Goal: Find specific page/section: Find specific page/section

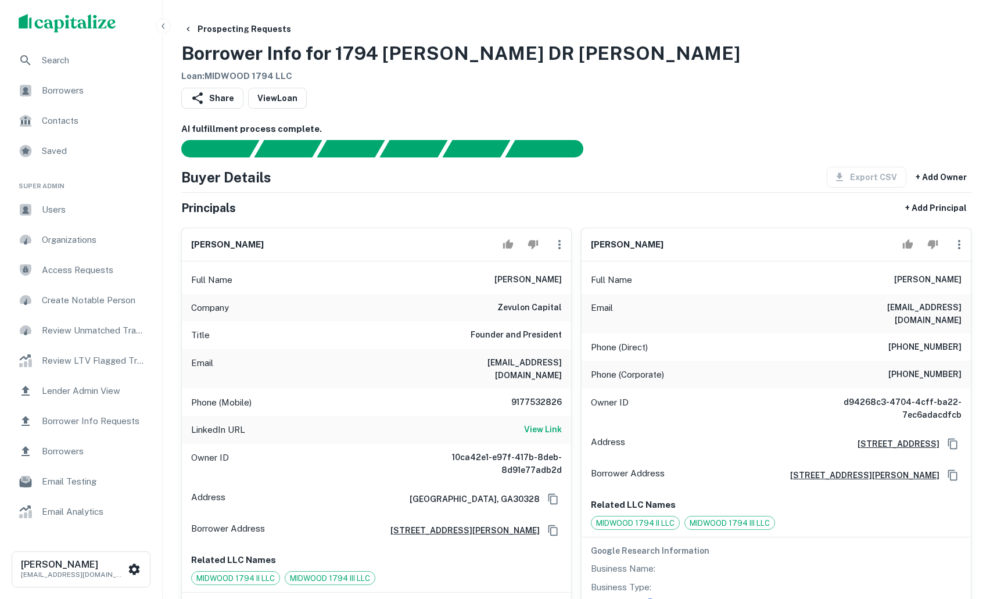
scroll to position [124, 0]
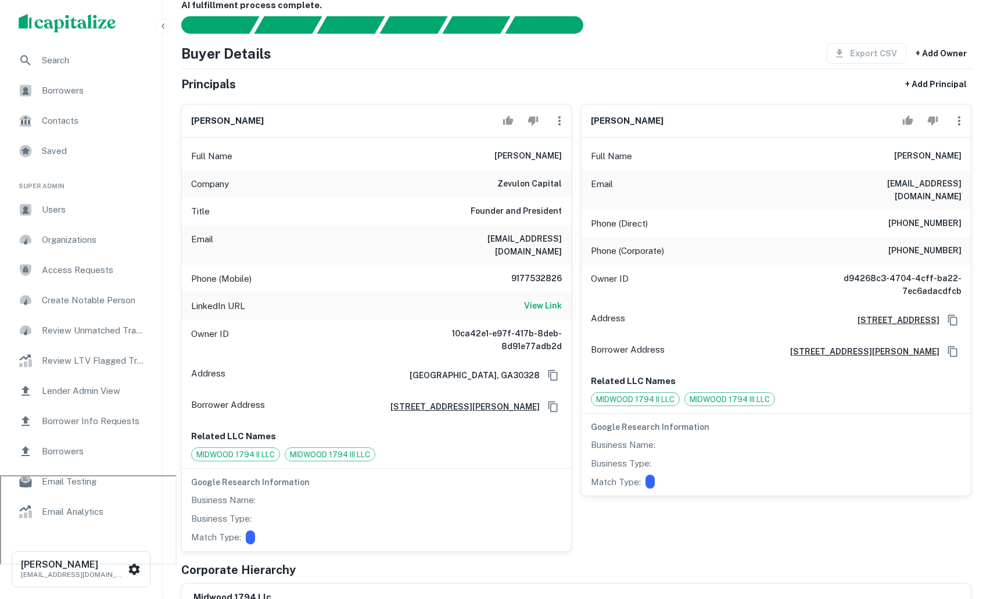
click at [102, 210] on span "Users" at bounding box center [94, 210] width 104 height 14
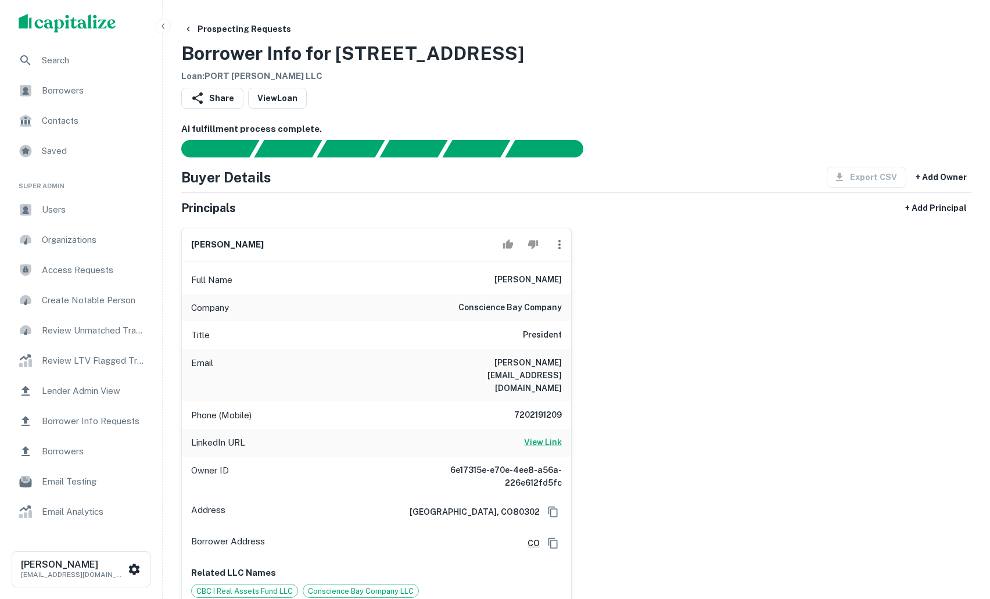
click at [553, 436] on h6 "View Link" at bounding box center [543, 442] width 38 height 13
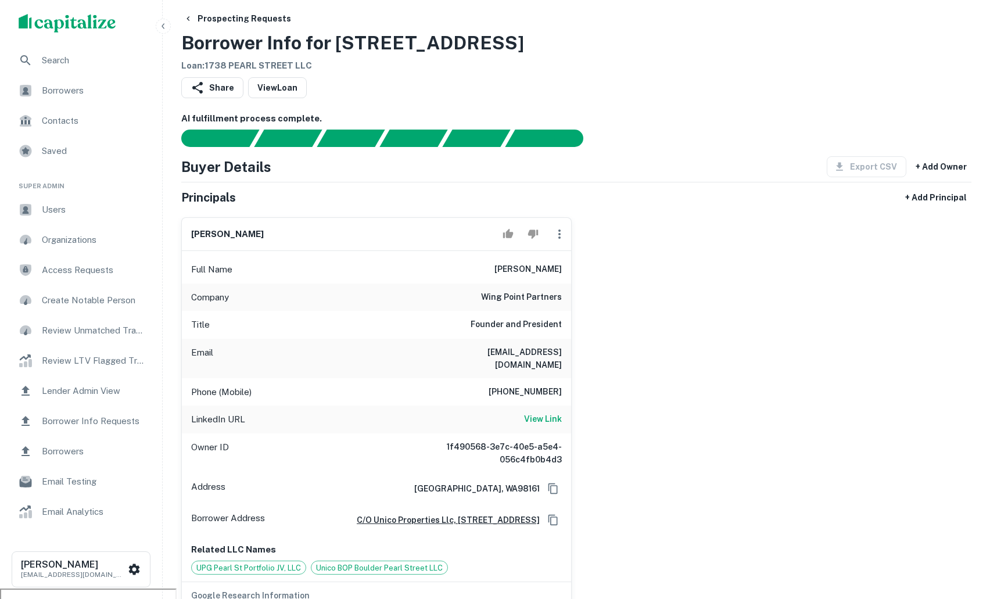
scroll to position [17, 0]
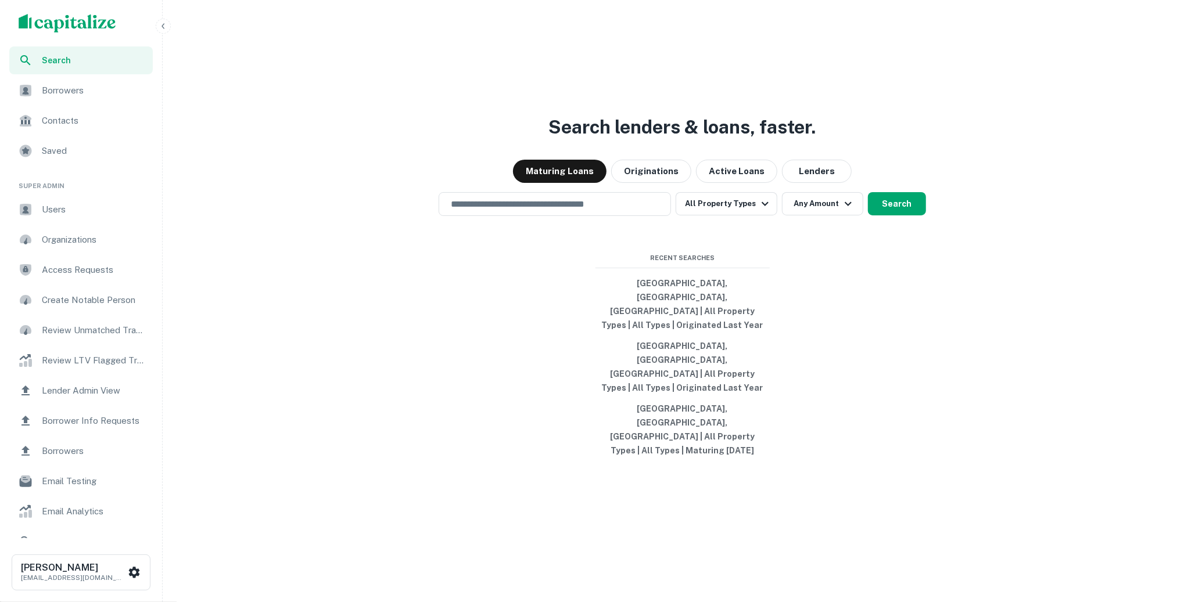
click at [74, 214] on span "Users" at bounding box center [94, 210] width 104 height 14
